Goal: Use online tool/utility: Use online tool/utility

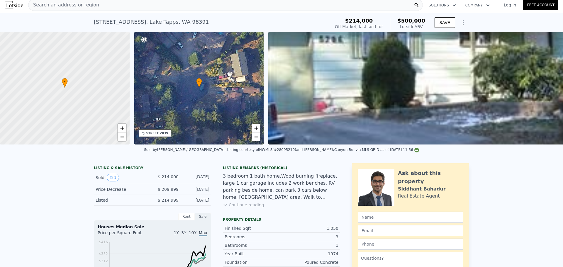
scroll to position [2, 0]
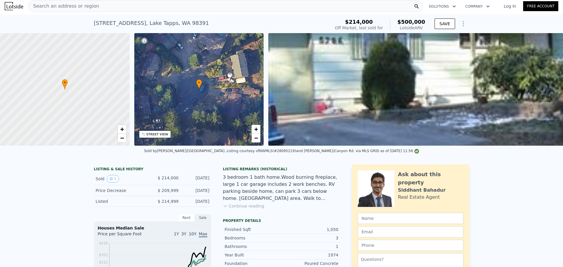
click at [225, 103] on div "• + −" at bounding box center [199, 89] width 130 height 113
click at [254, 140] on span "−" at bounding box center [256, 137] width 4 height 7
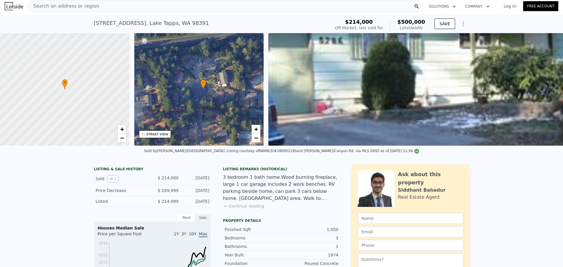
drag, startPoint x: 222, startPoint y: 120, endPoint x: 224, endPoint y: 118, distance: 3.1
click at [224, 118] on div "• + −" at bounding box center [199, 89] width 130 height 113
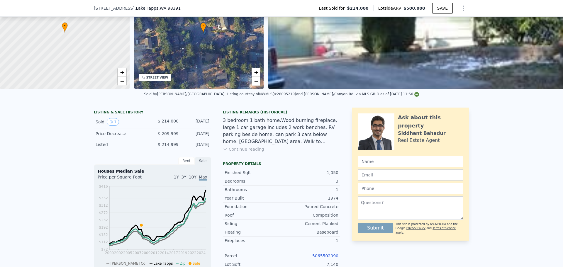
scroll to position [0, 0]
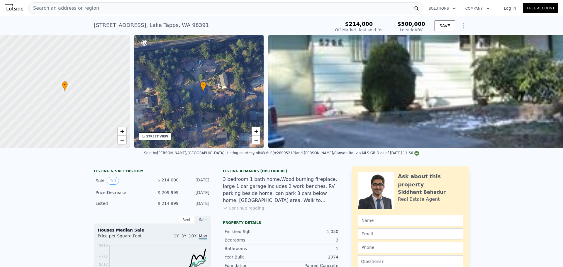
click at [116, 9] on div "Search an address or region" at bounding box center [225, 8] width 395 height 12
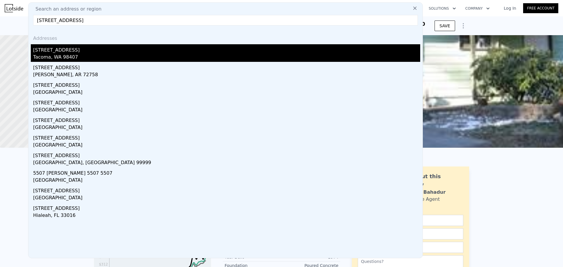
type input "[STREET_ADDRESS]"
click at [59, 56] on div "Tacoma, WA 98407" at bounding box center [226, 58] width 387 height 8
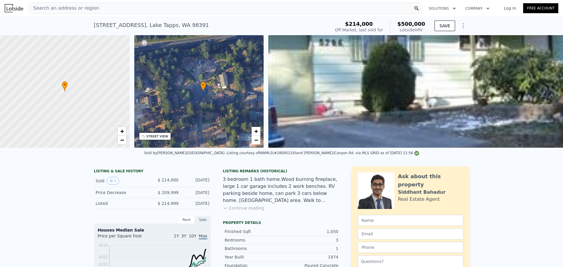
type input "3"
type input "5"
type input "2.5"
type input "1252"
type input "2209"
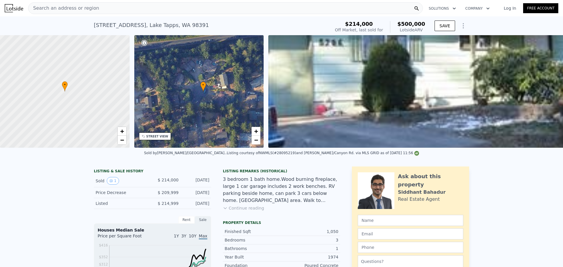
type input "5000"
type input "8760"
type input "$ 674,000"
type input "6"
type input "$ 155,219"
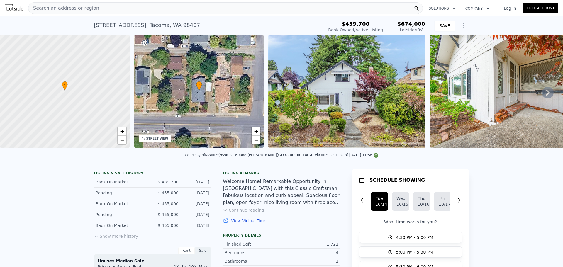
click at [242, 213] on button "Continue reading" at bounding box center [243, 210] width 41 height 6
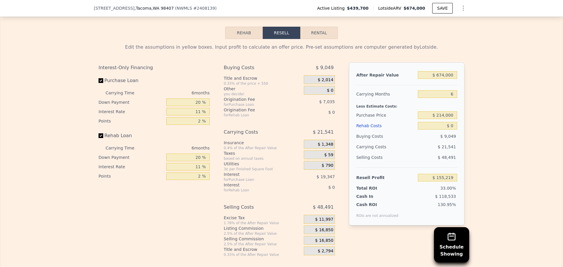
scroll to position [1026, 0]
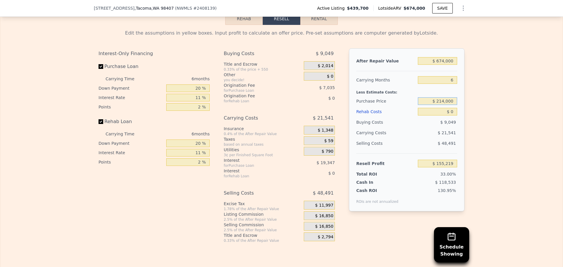
drag, startPoint x: 449, startPoint y: 88, endPoint x: 437, endPoint y: 88, distance: 12.0
click at [437, 97] on input "$ 214,000" at bounding box center [437, 101] width 39 height 8
type input "$ 440,000"
type input "$ 154,895"
click at [468, 114] on div "Edit the assumptions in yellow boxes. Input profit to calculate an offer price.…" at bounding box center [281, 134] width 562 height 218
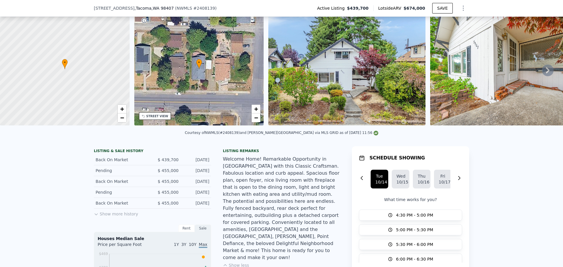
scroll to position [117, 0]
